Goal: Navigation & Orientation: Find specific page/section

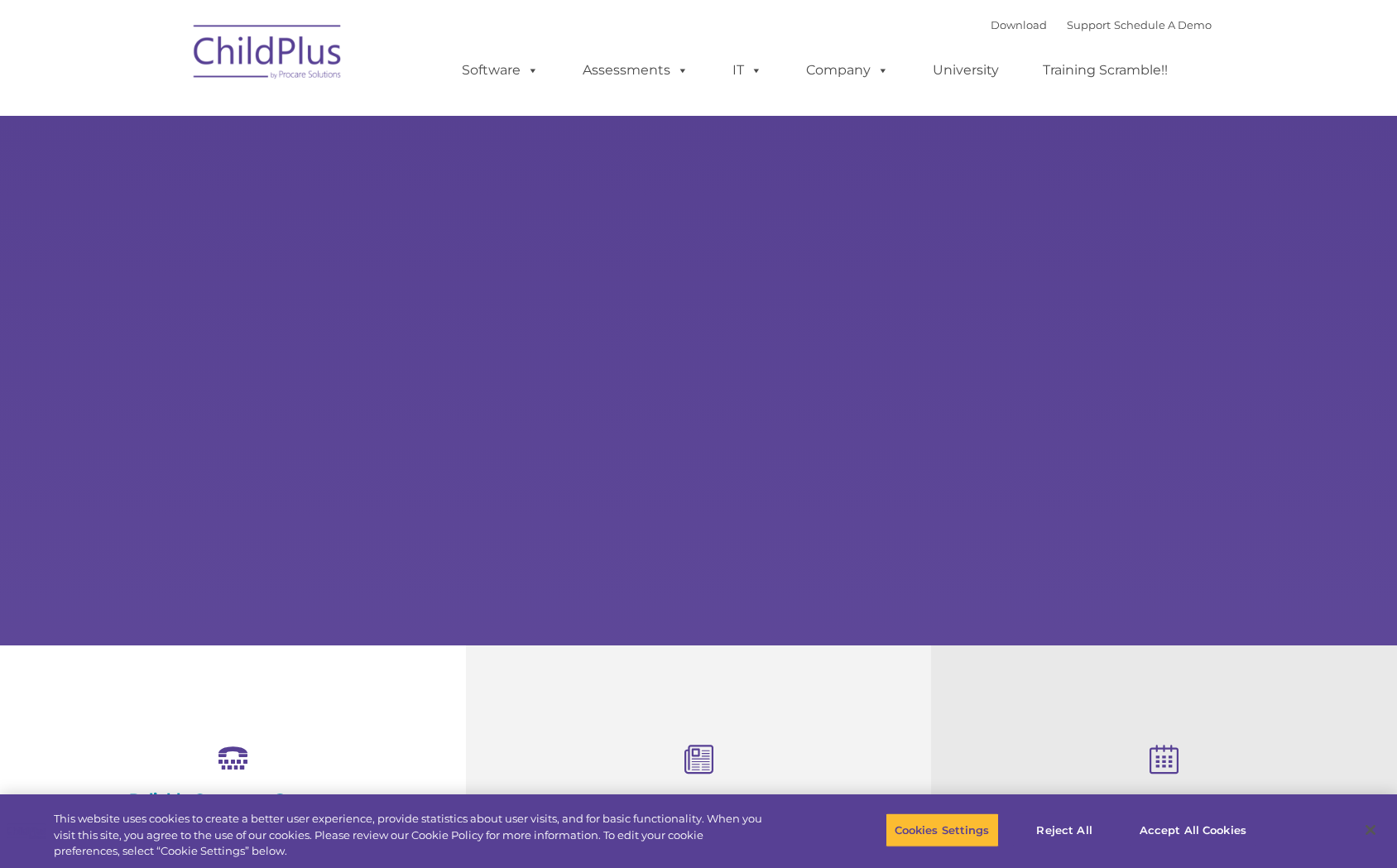
select select "MEDIUM"
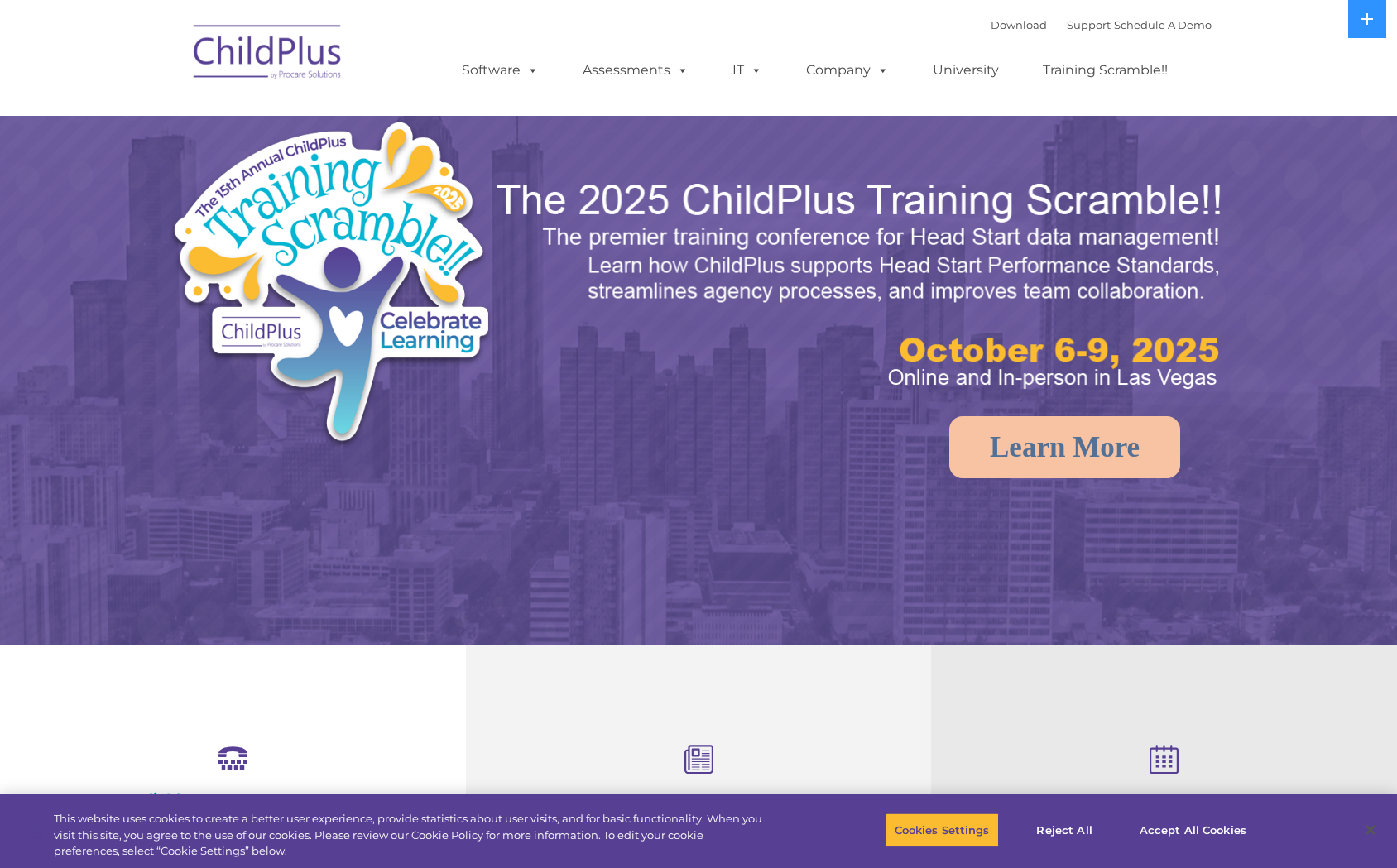
select select "MEDIUM"
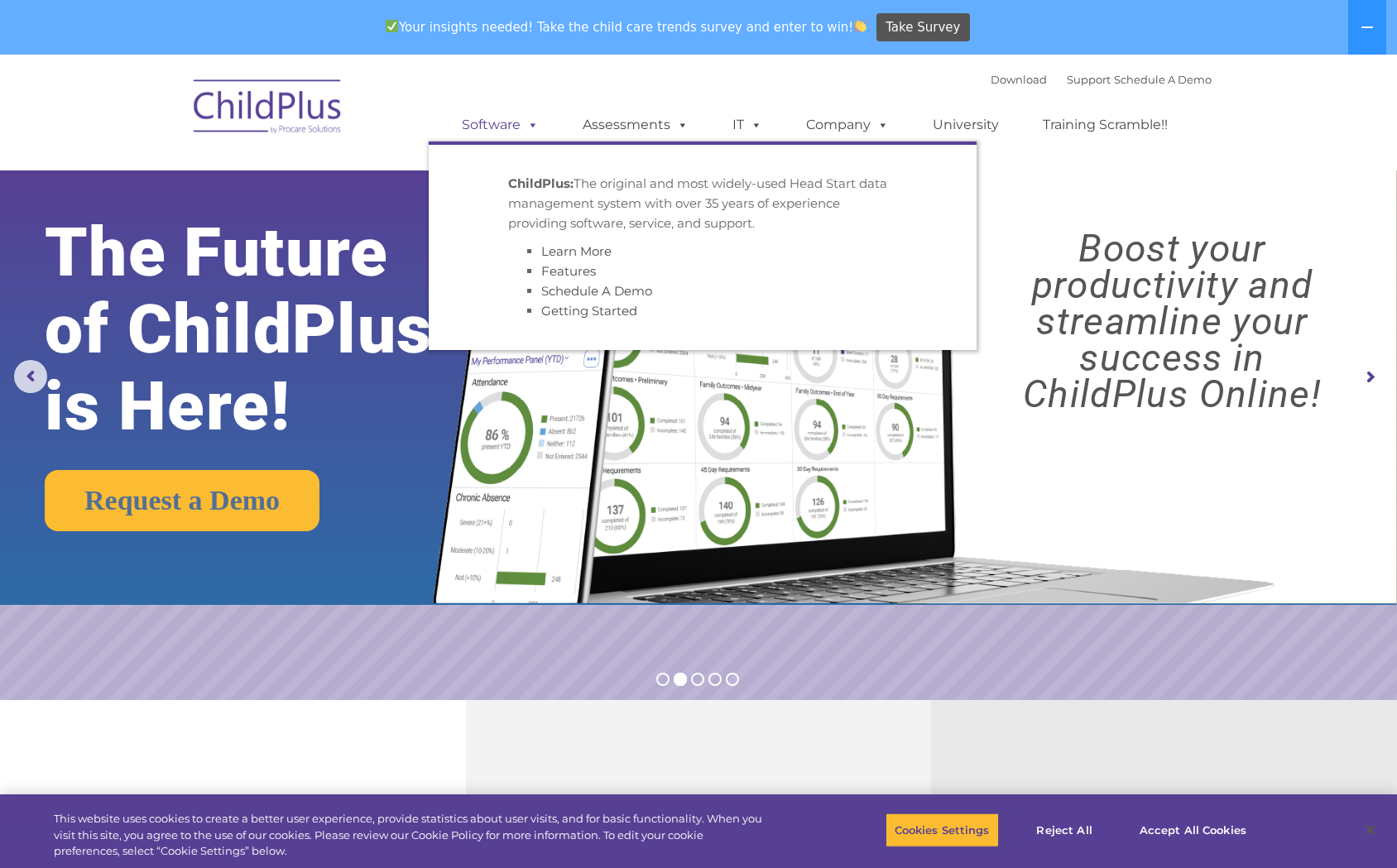
click at [498, 120] on link "Software" at bounding box center [500, 125] width 110 height 33
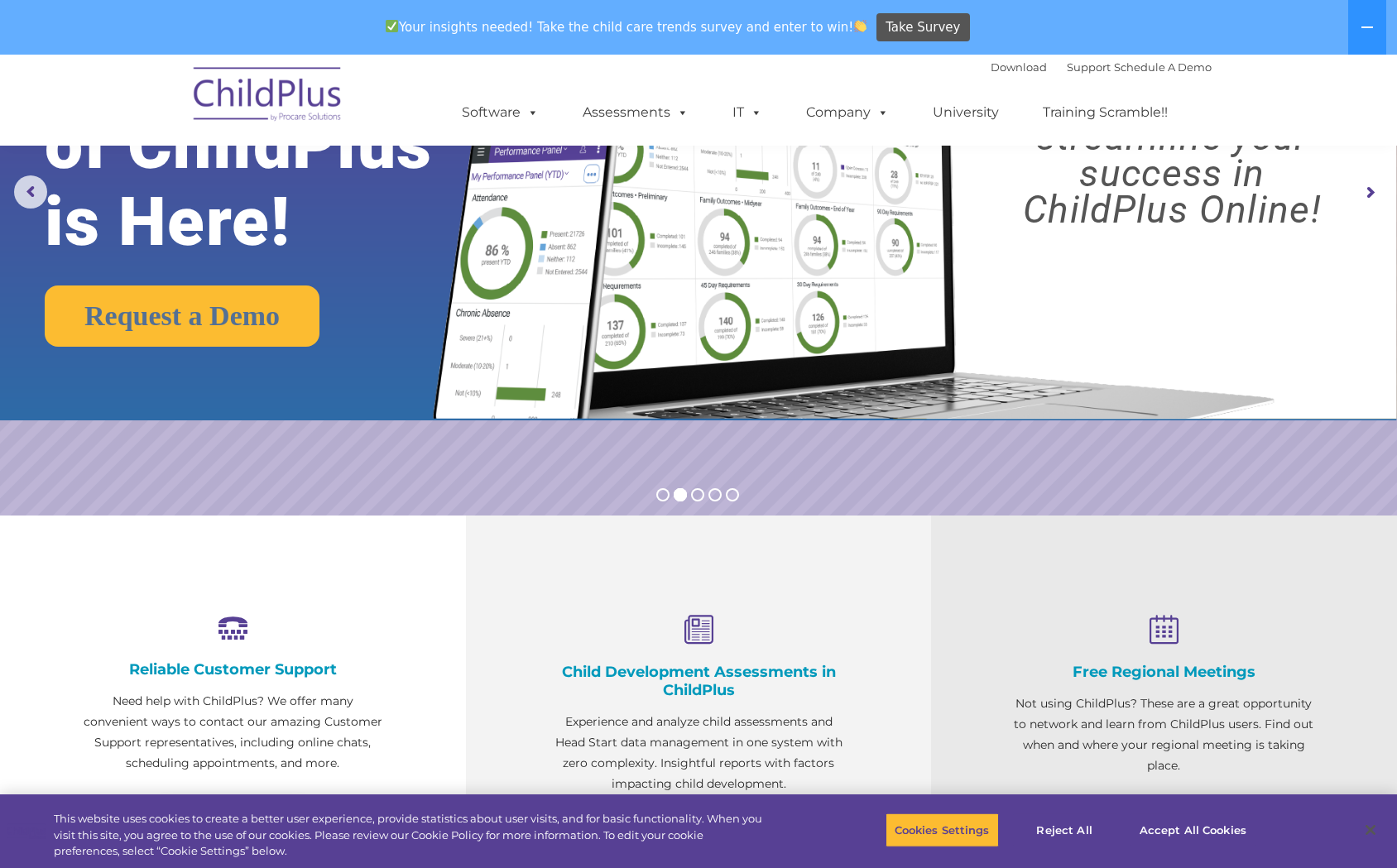
scroll to position [353, 0]
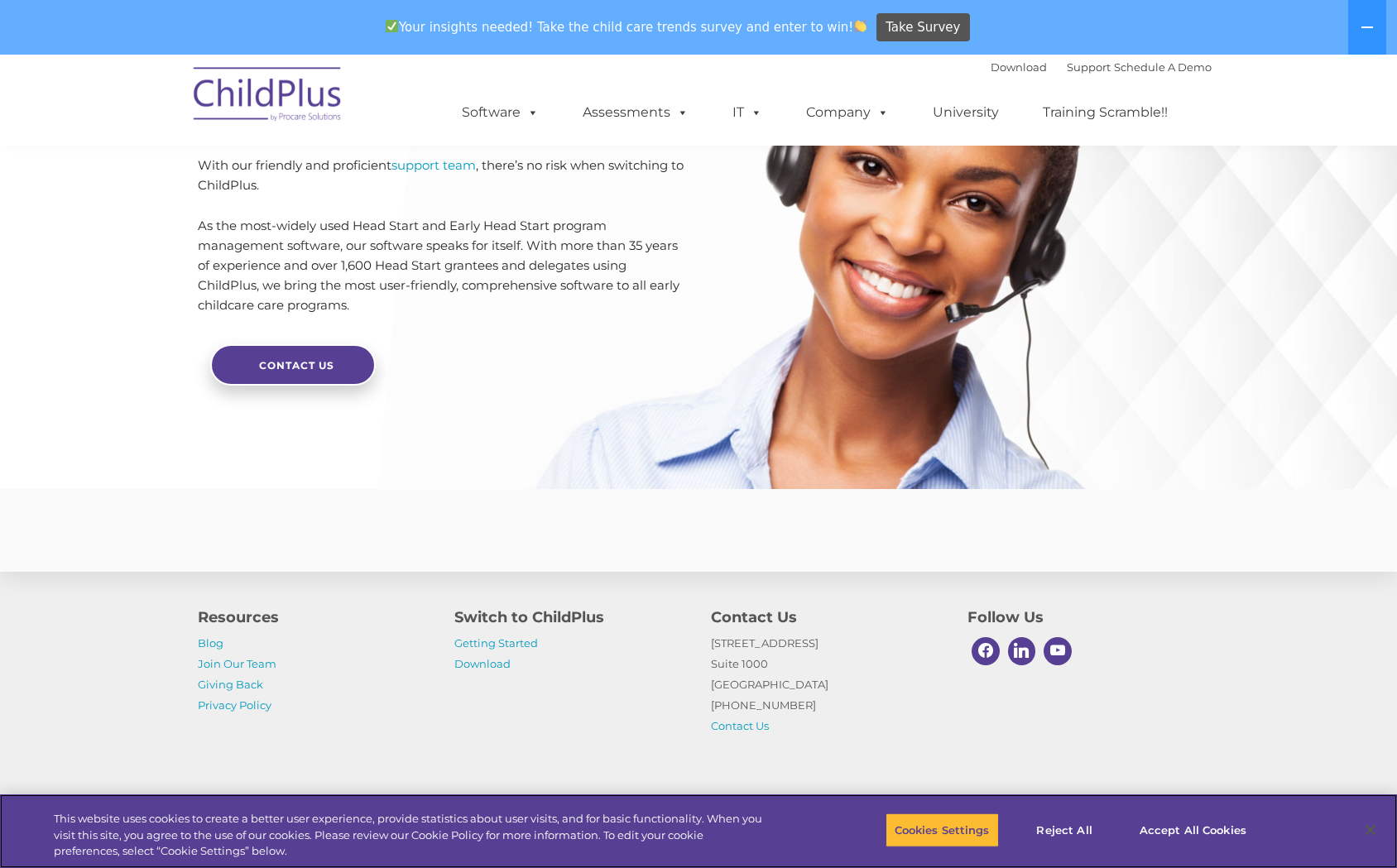
scroll to position [3847, 0]
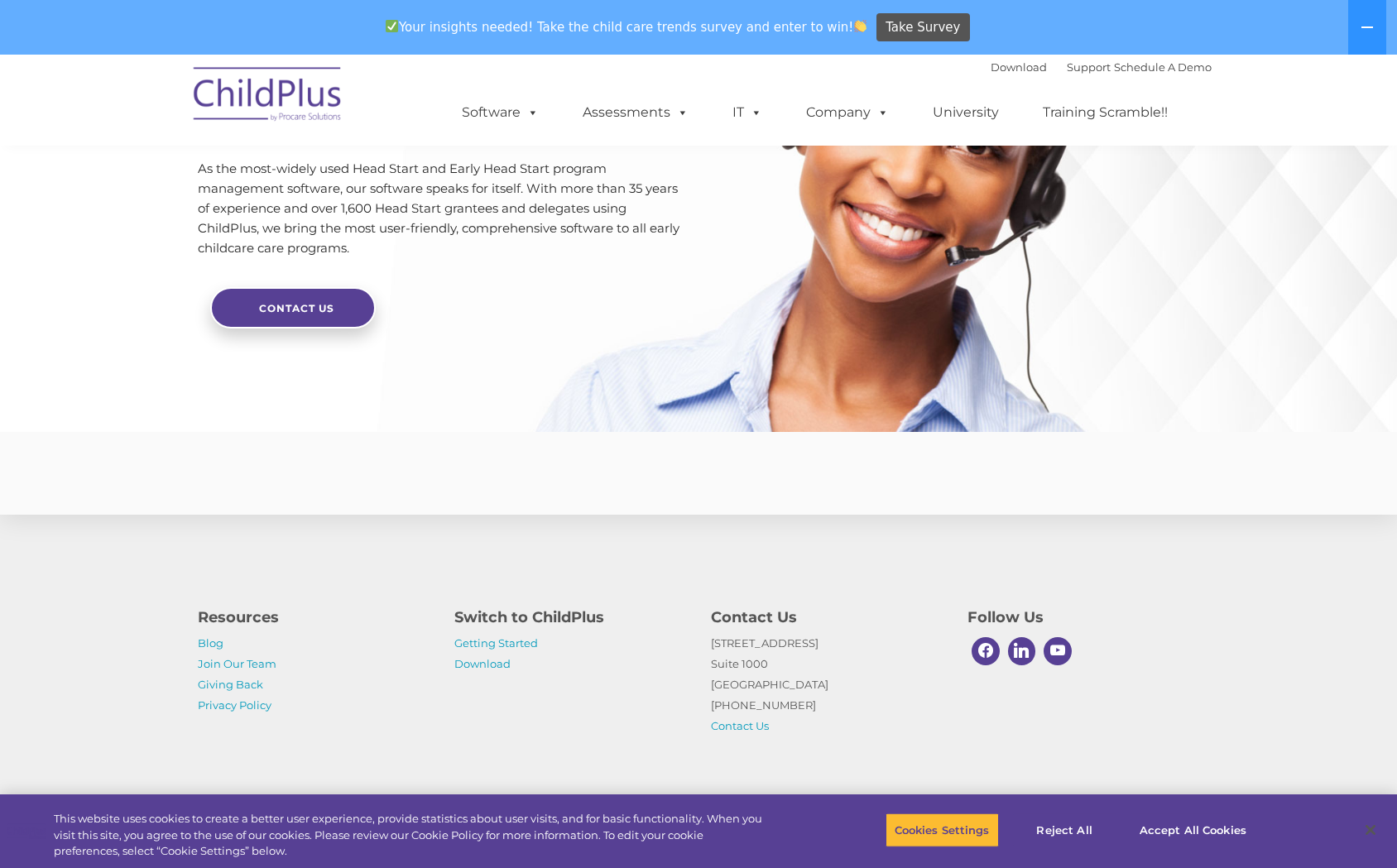
click at [396, 746] on div "Resources Blog Join Our Team Giving Back Privacy Policy Switch to ChildPlus Get…" at bounding box center [698, 658] width 1397 height 288
